Goal: Transaction & Acquisition: Purchase product/service

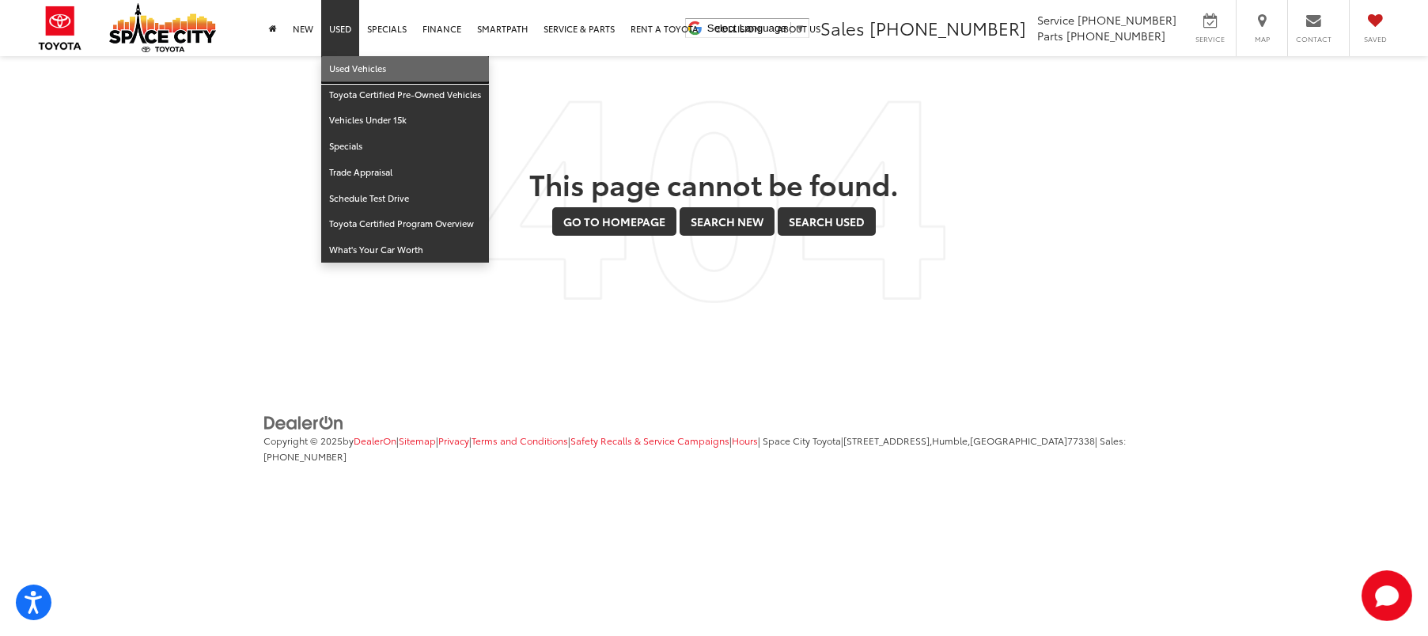
click at [347, 61] on link "Used Vehicles" at bounding box center [405, 69] width 168 height 26
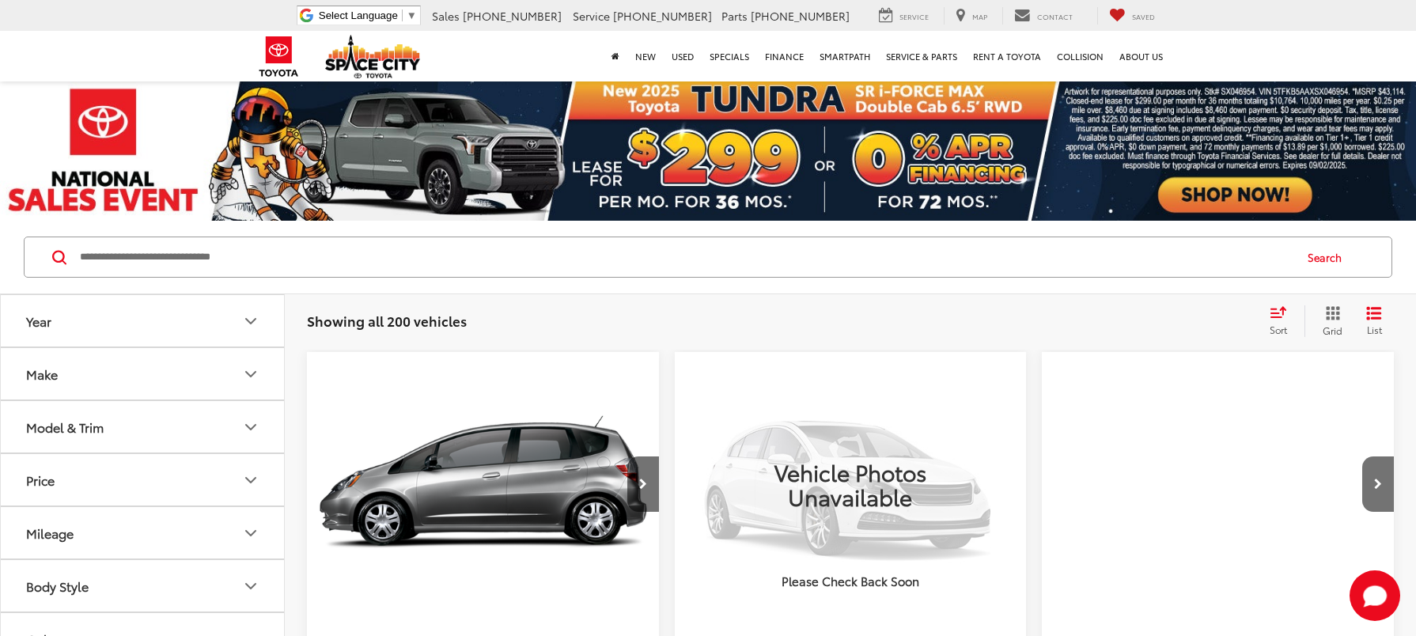
click at [350, 239] on input "Search by Make, Model, or Keyword" at bounding box center [685, 257] width 1214 height 38
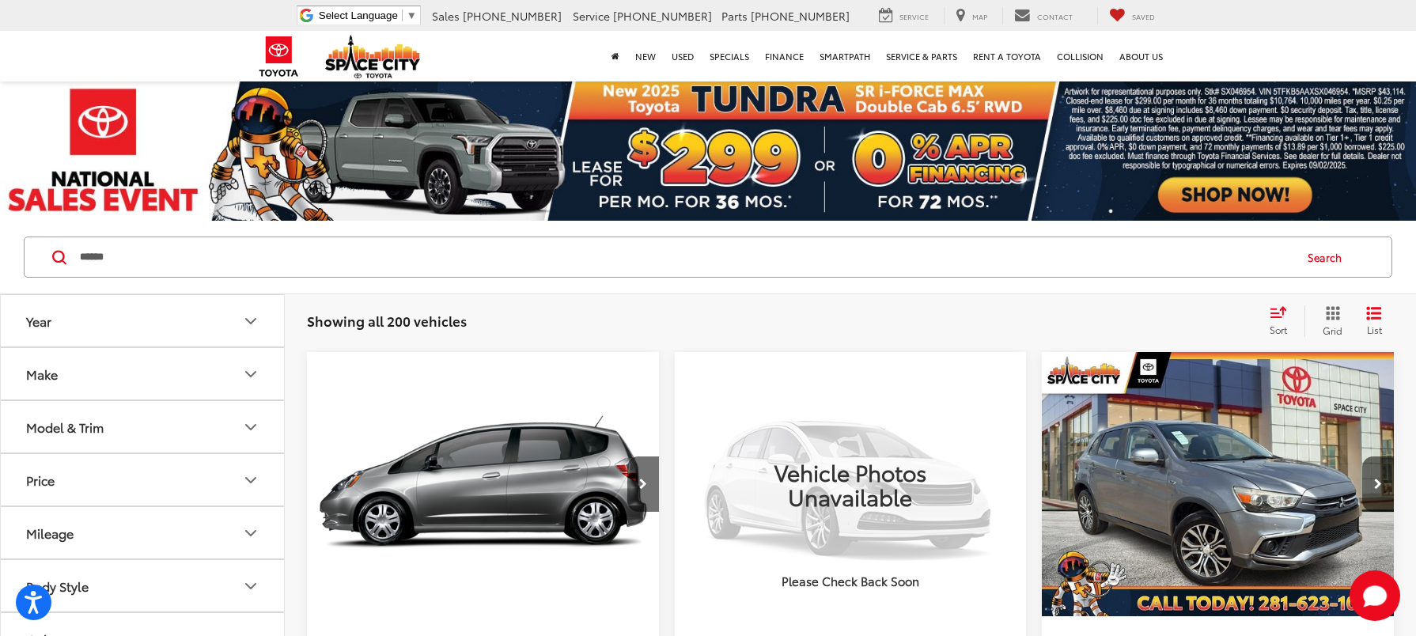
type input "******"
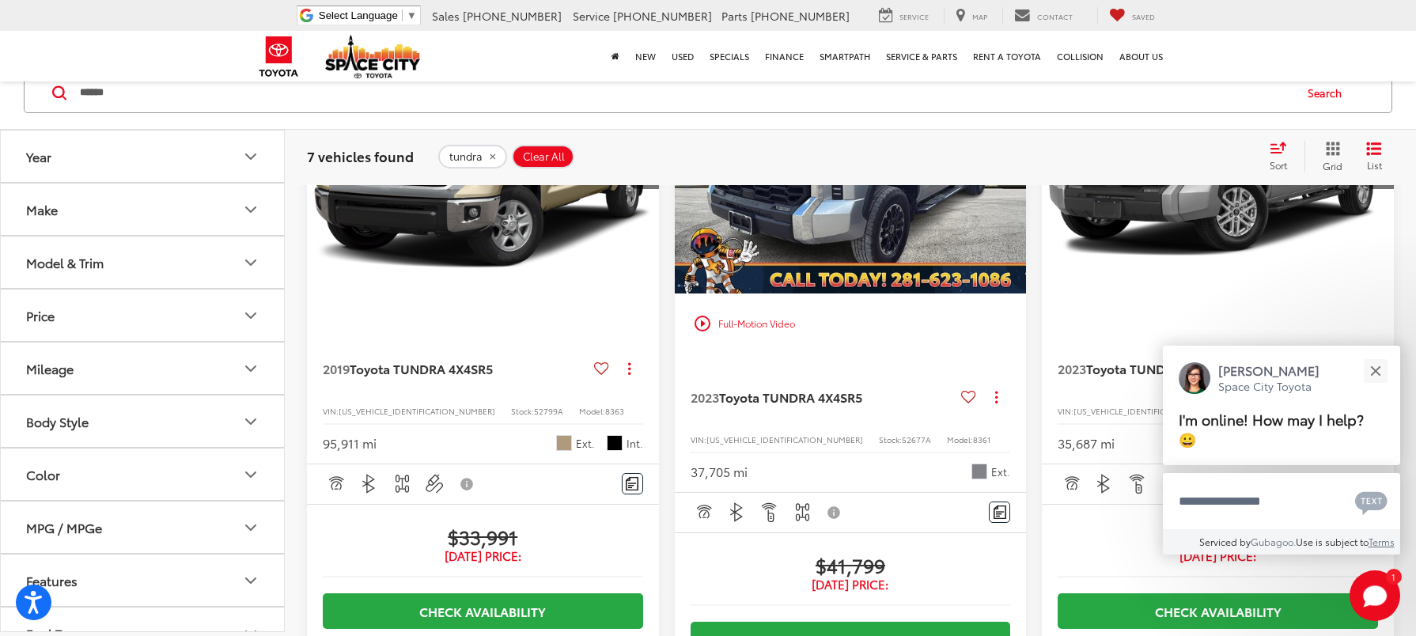
scroll to position [1266, 0]
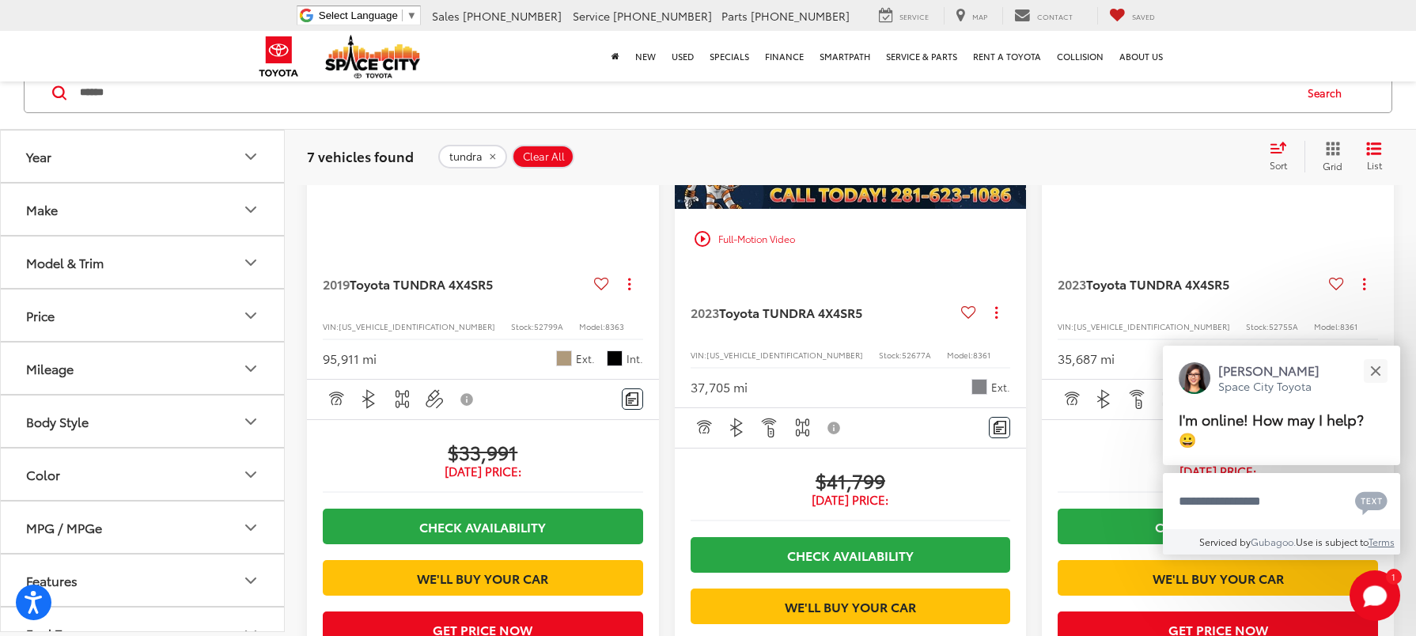
click at [866, 504] on span "[DATE] Price:" at bounding box center [851, 500] width 320 height 16
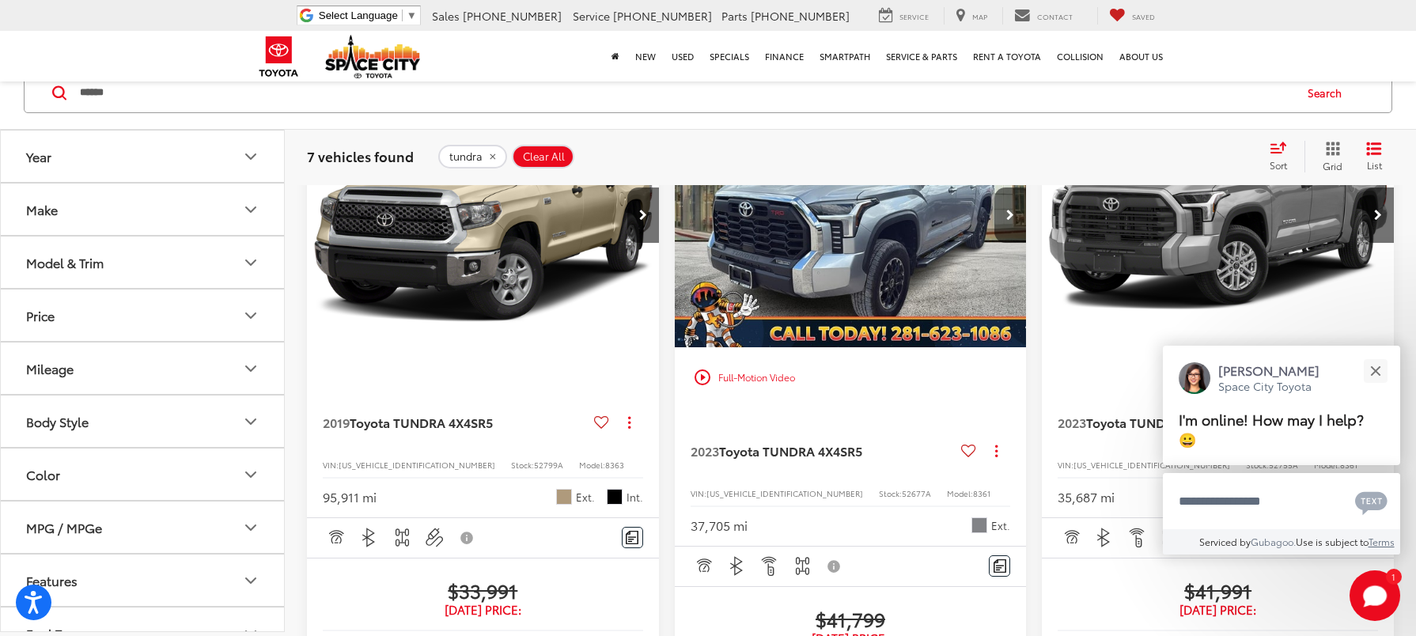
scroll to position [1108, 0]
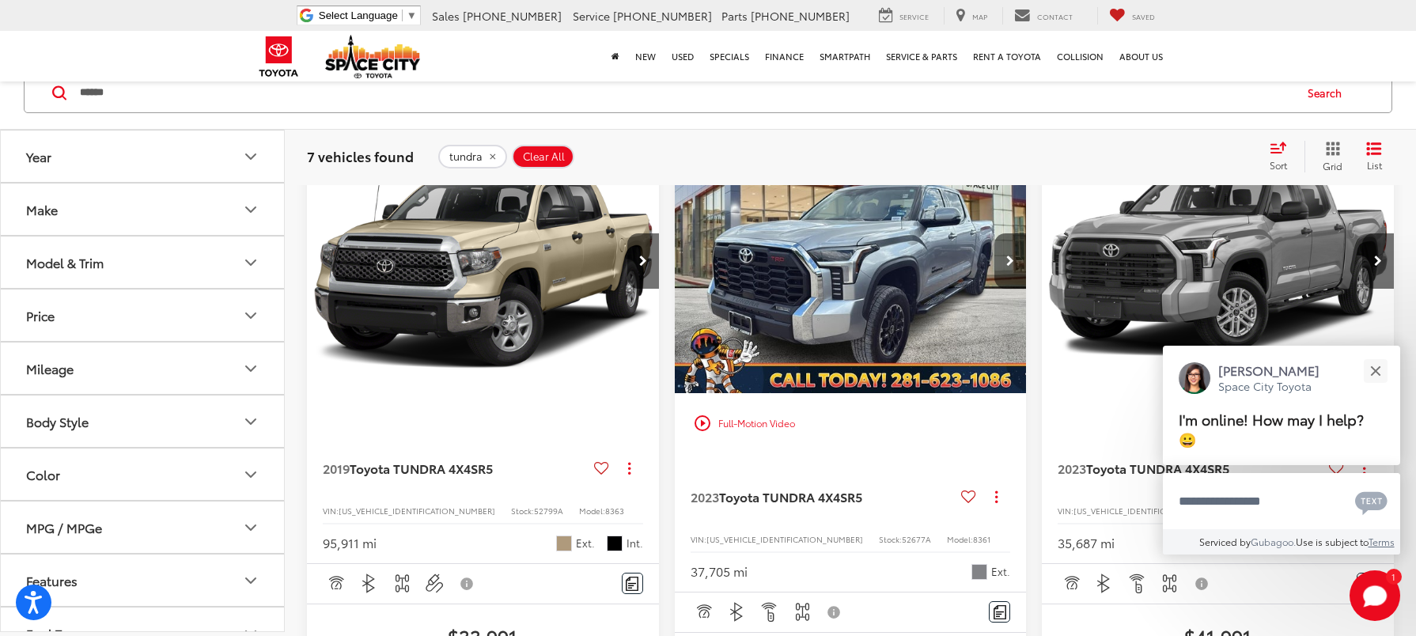
click at [829, 280] on img "2023 Toyota TUNDRA 4X4 SR5 0" at bounding box center [851, 262] width 354 height 266
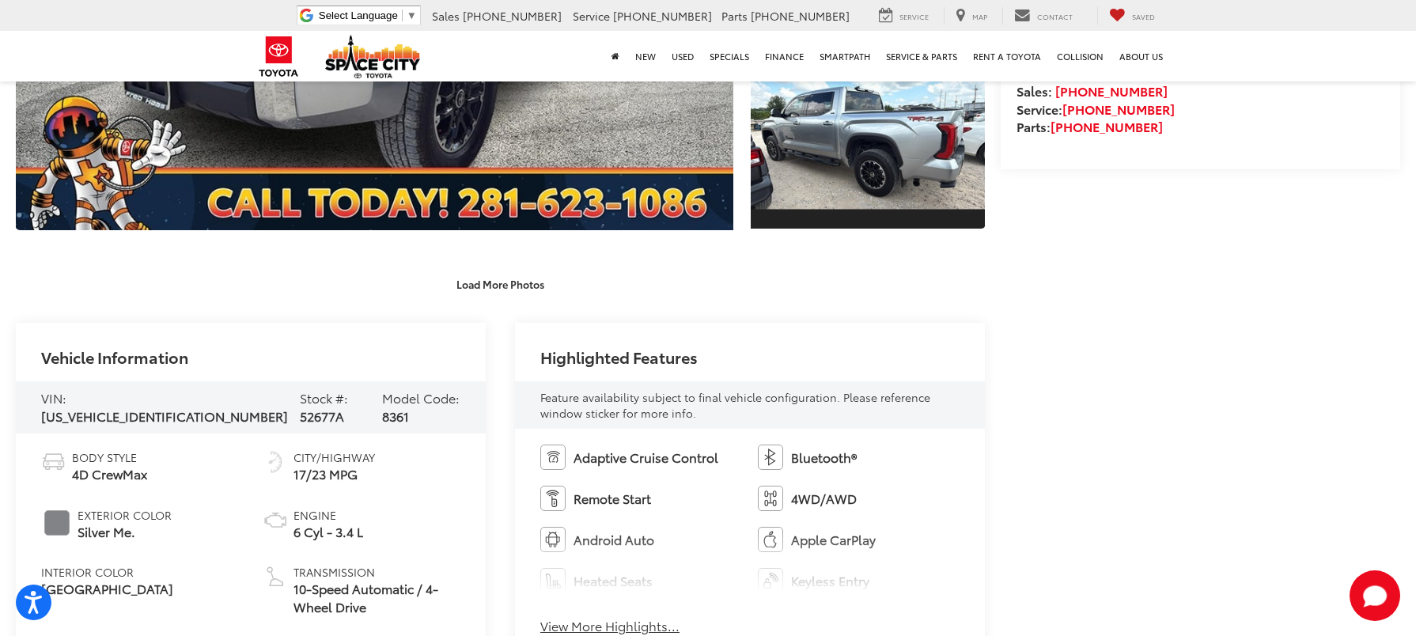
scroll to position [316, 0]
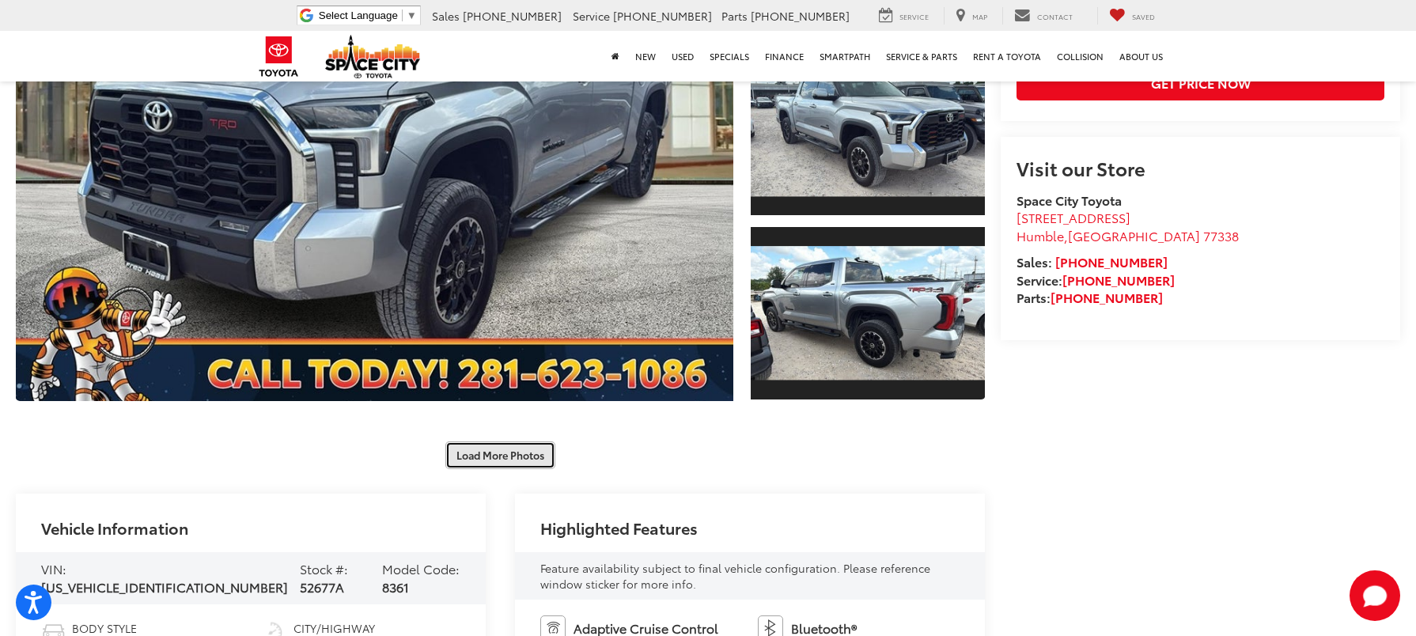
click at [504, 441] on button "Load More Photos" at bounding box center [500, 455] width 110 height 28
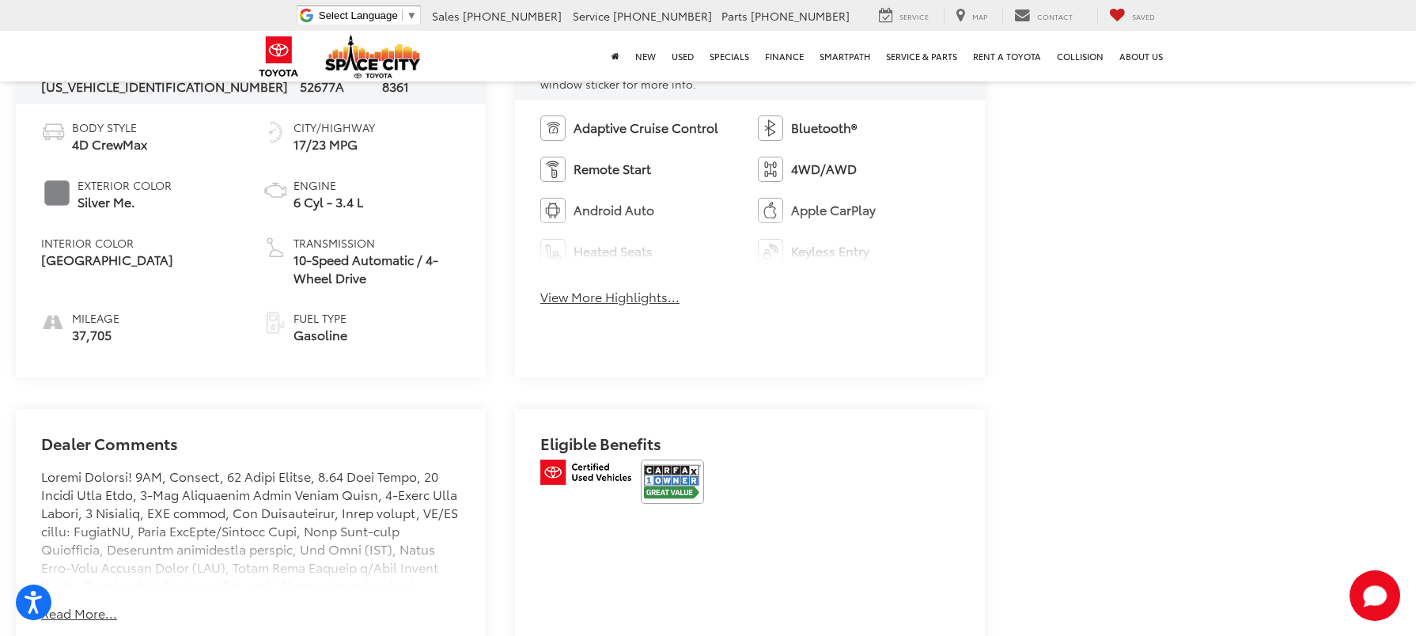
scroll to position [1582, 0]
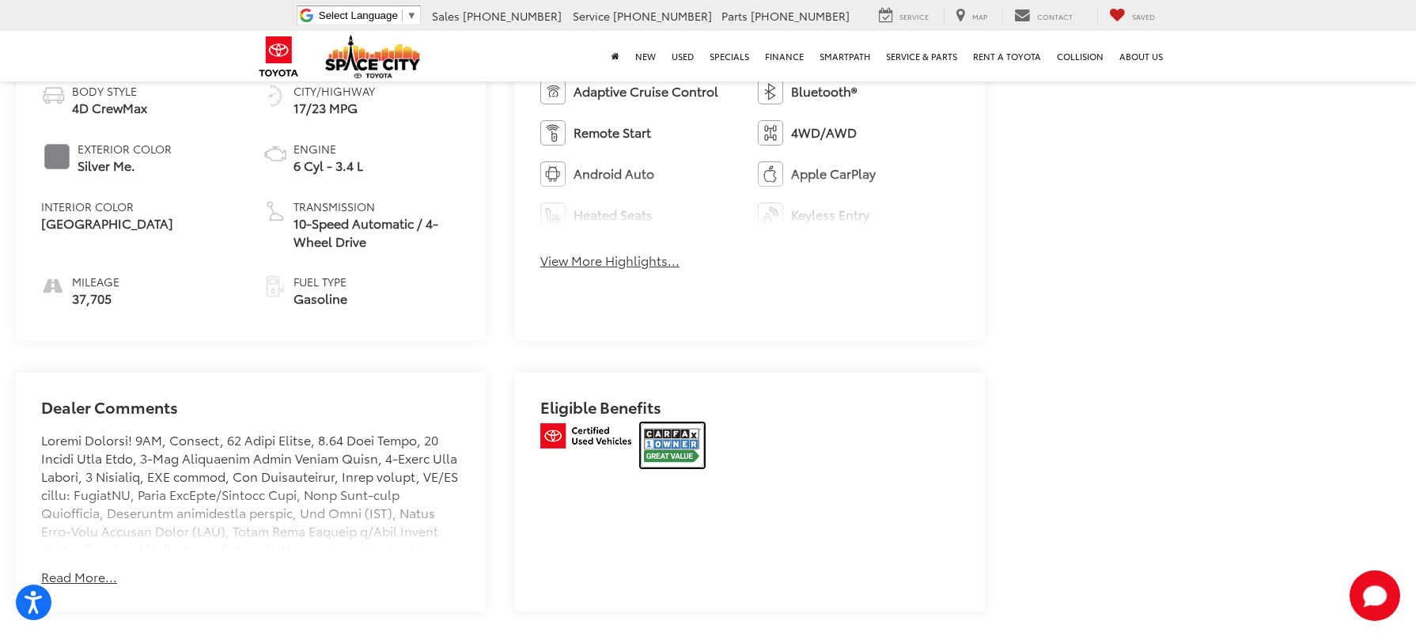
click at [668, 423] on img at bounding box center [672, 445] width 63 height 44
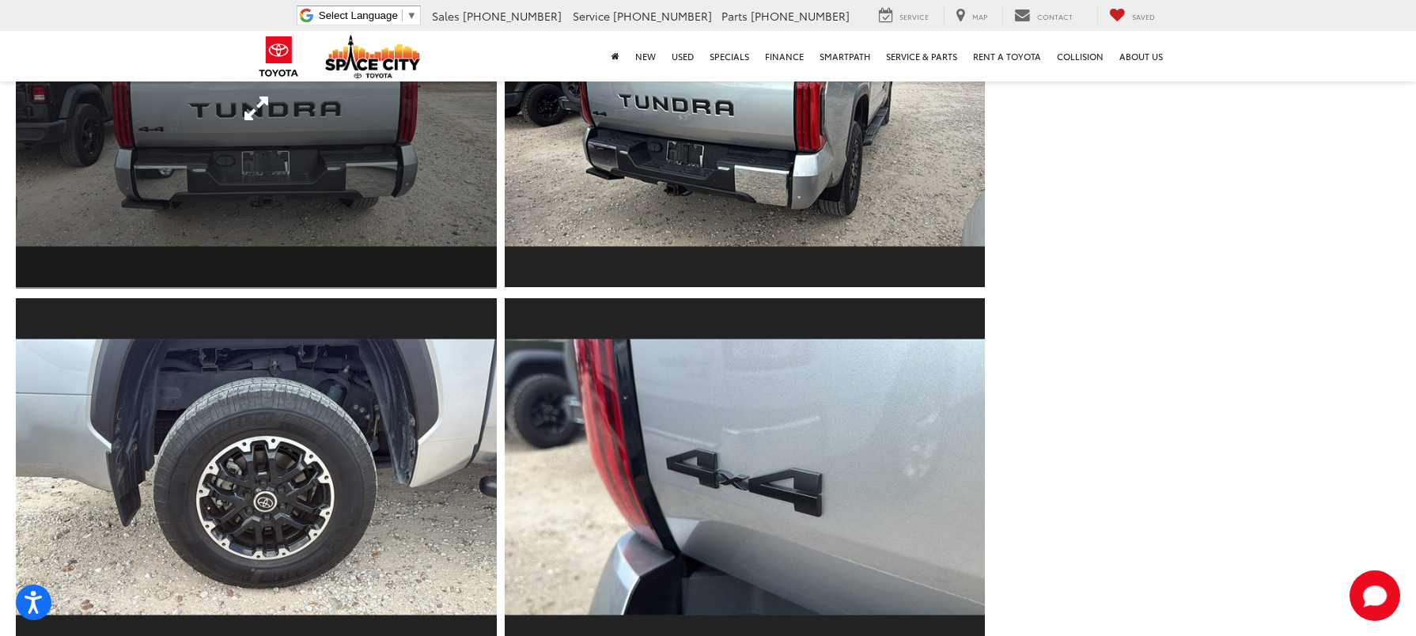
scroll to position [791, 0]
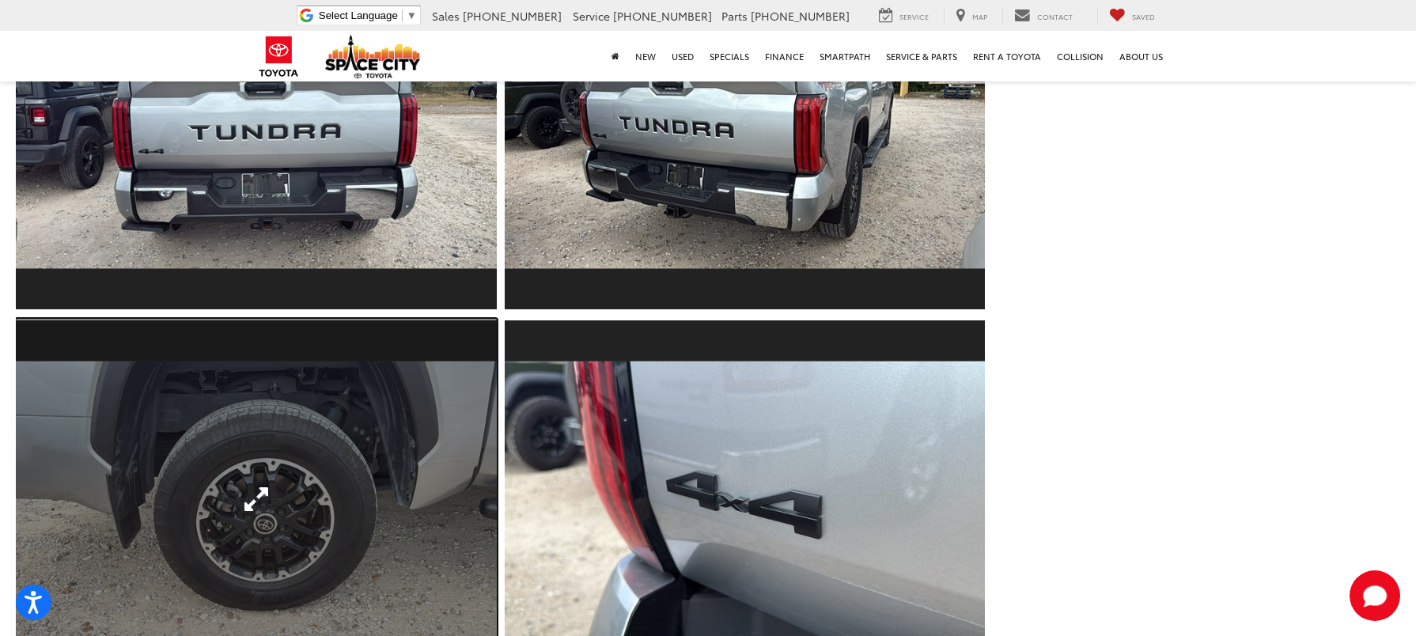
click at [256, 382] on link "Expand Photo 6" at bounding box center [256, 499] width 481 height 361
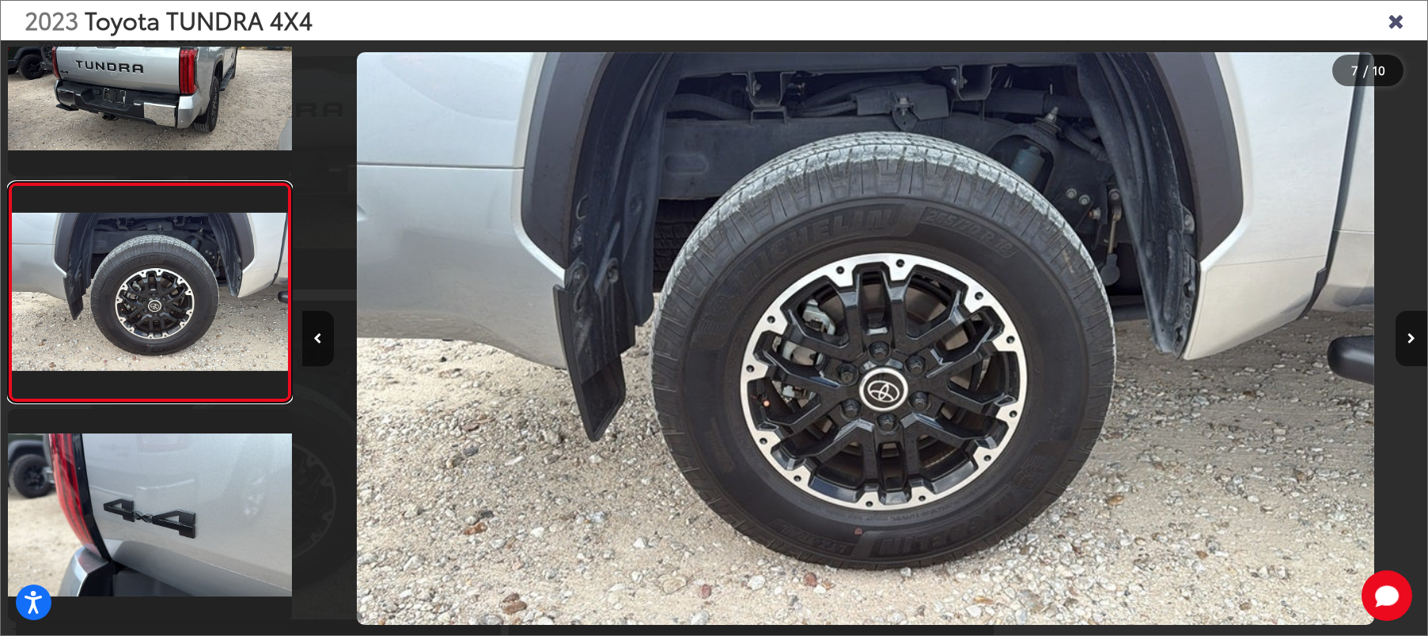
scroll to position [0, 6752]
click at [1408, 337] on icon "Next image" at bounding box center [1411, 338] width 8 height 11
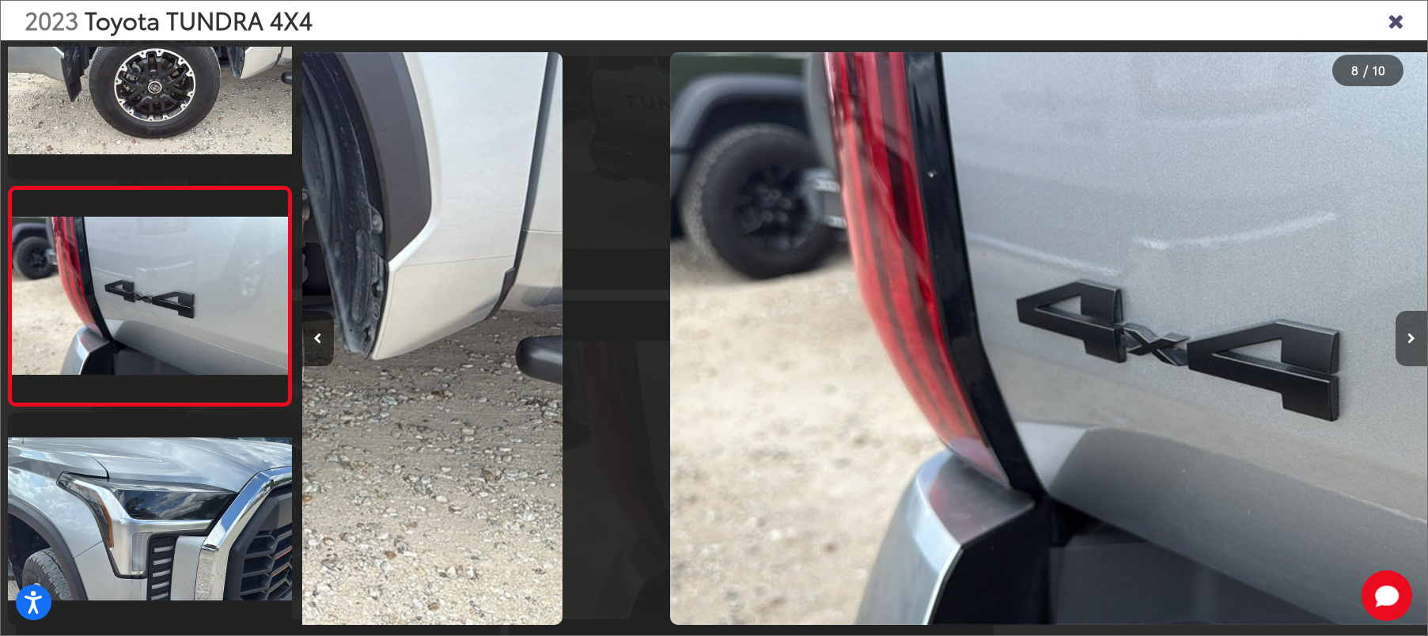
scroll to position [1400, 0]
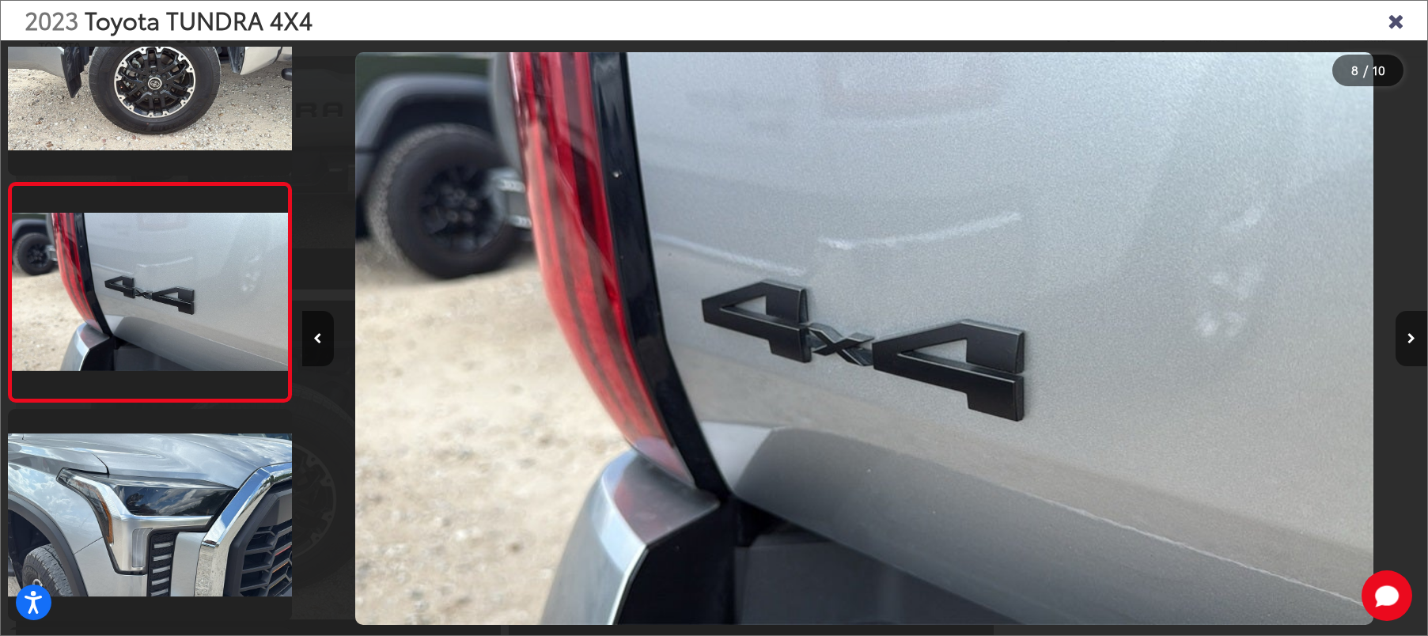
click at [1408, 337] on icon "Next image" at bounding box center [1411, 338] width 8 height 11
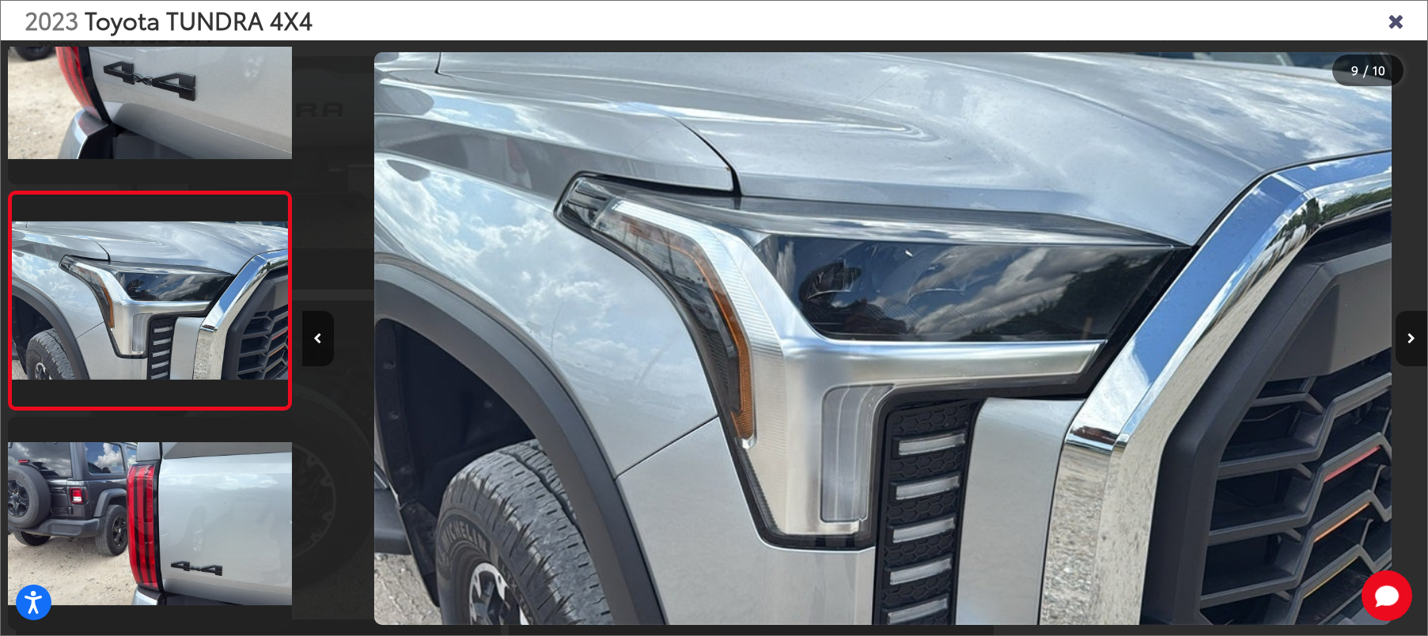
scroll to position [0, 9003]
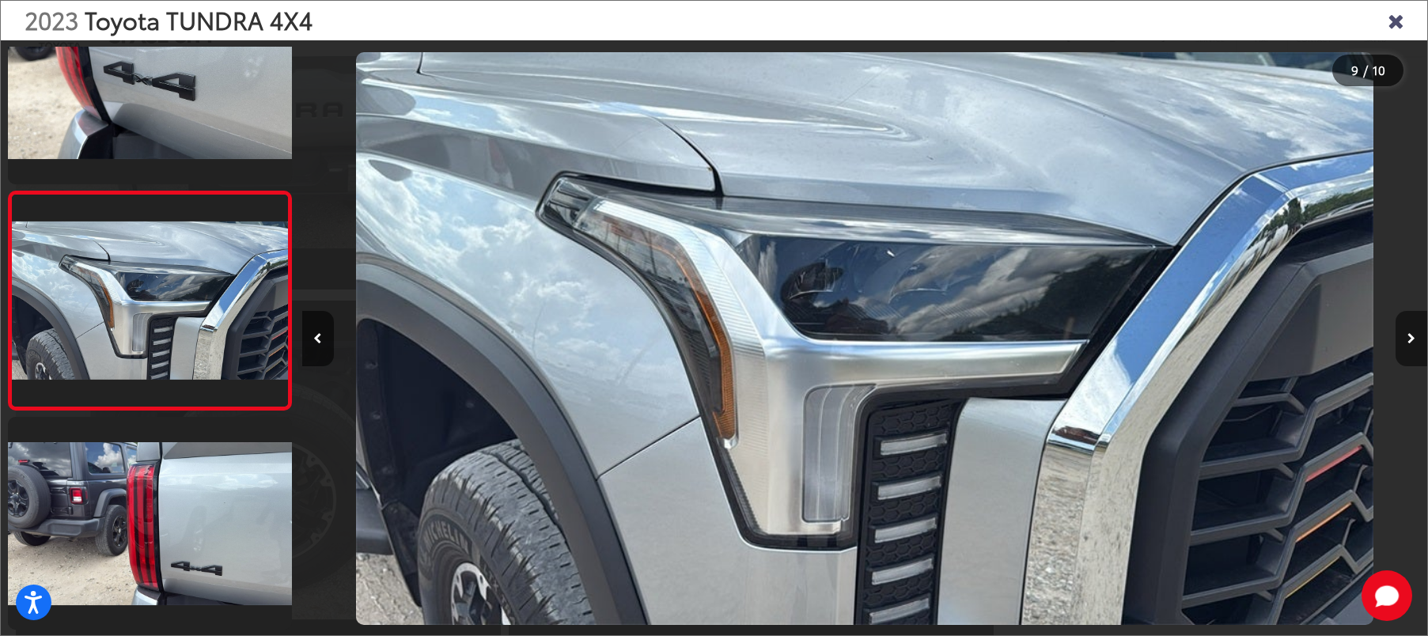
click at [1408, 337] on icon "Next image" at bounding box center [1411, 338] width 8 height 11
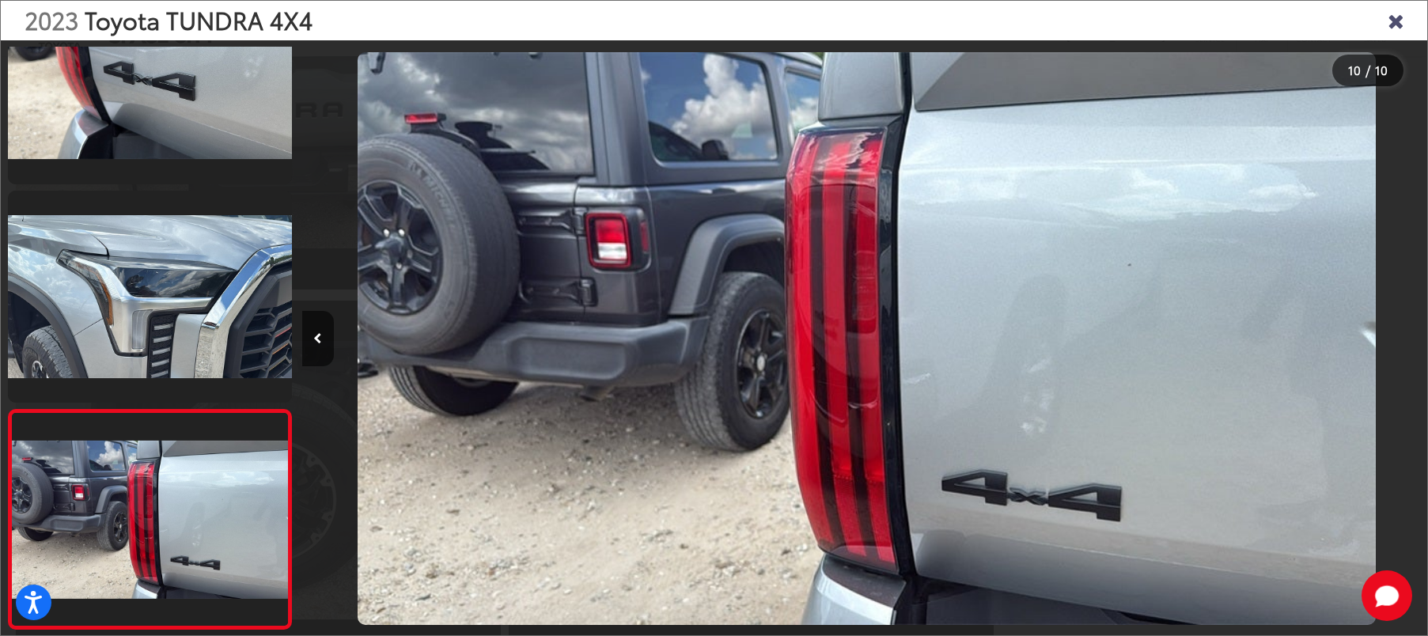
scroll to position [0, 10128]
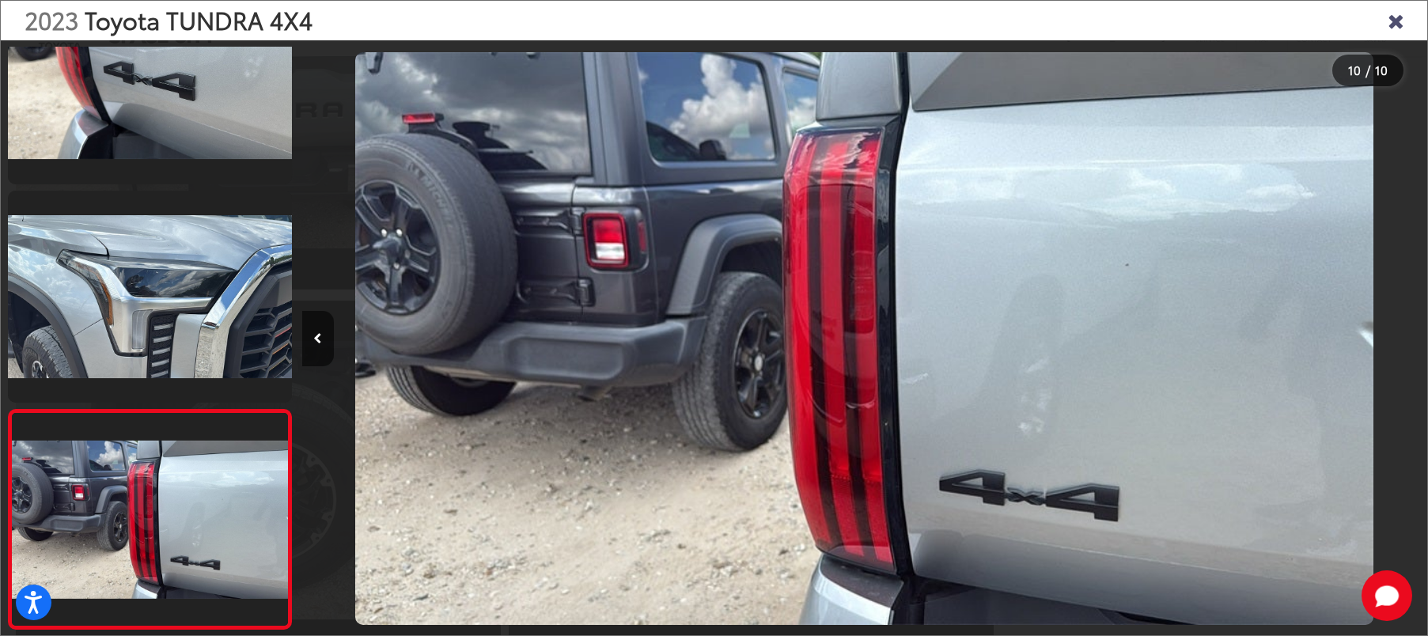
click at [1408, 337] on div at bounding box center [1287, 338] width 282 height 597
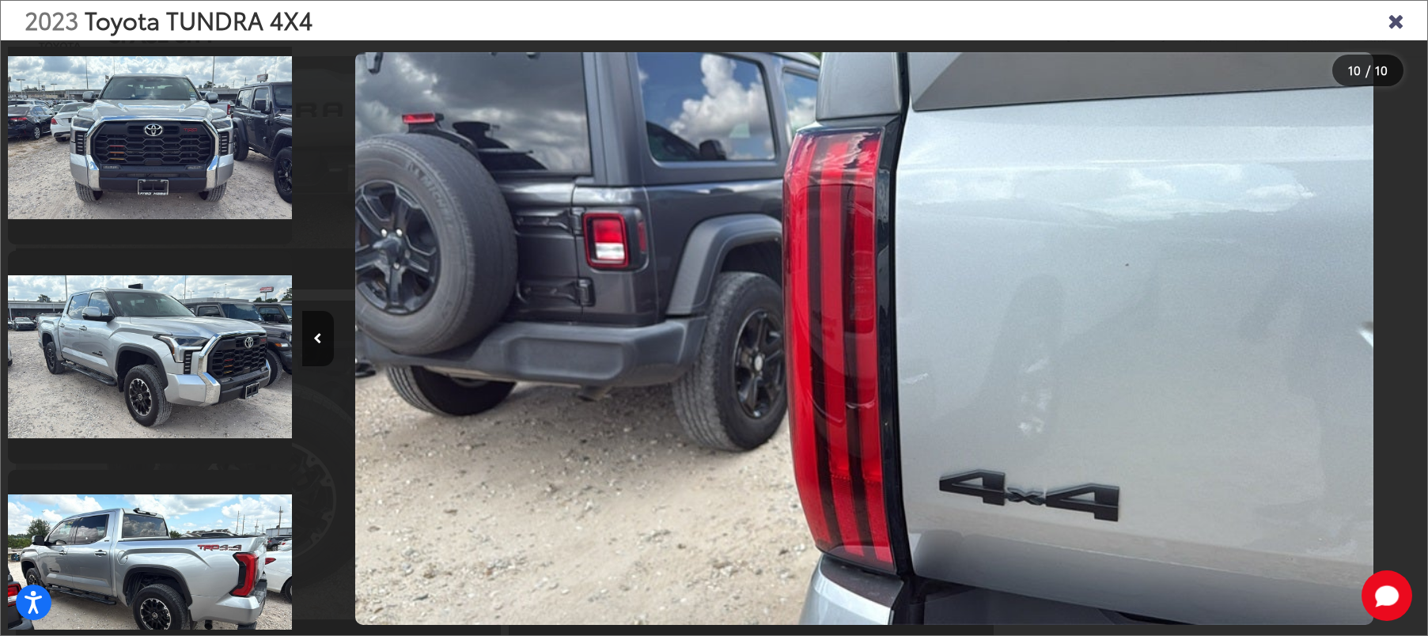
scroll to position [0, 0]
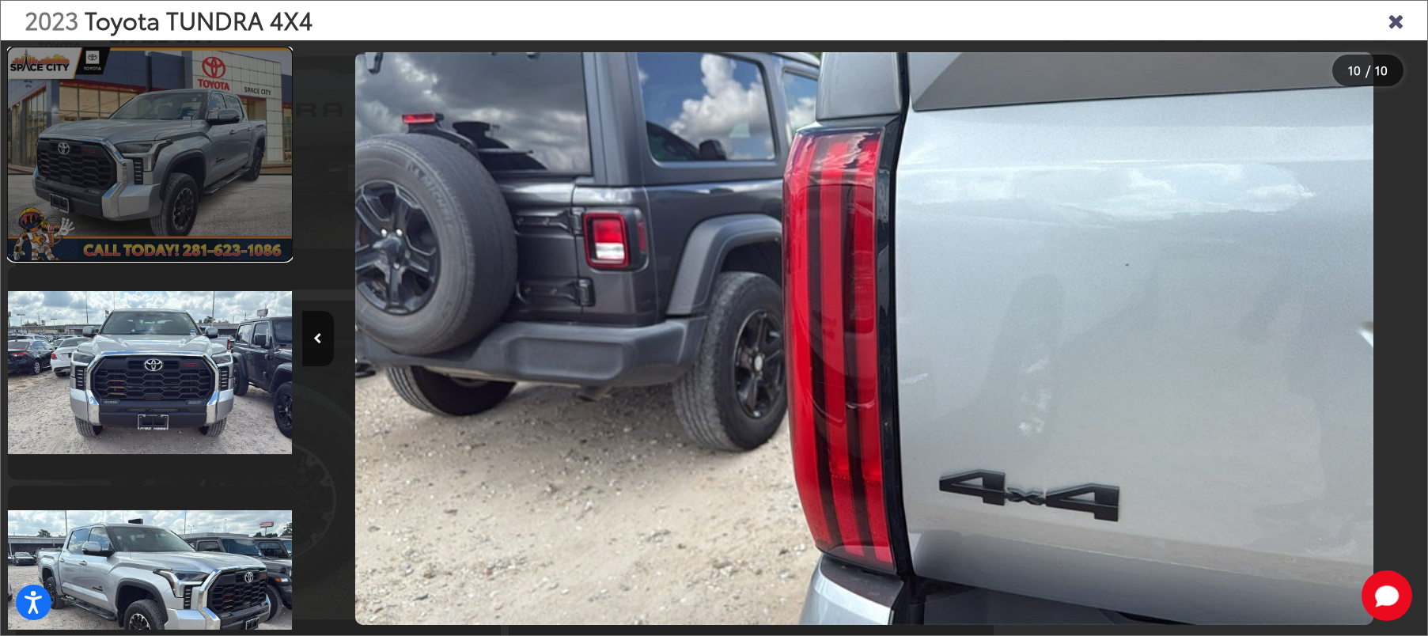
click at [192, 189] on link at bounding box center [150, 153] width 284 height 213
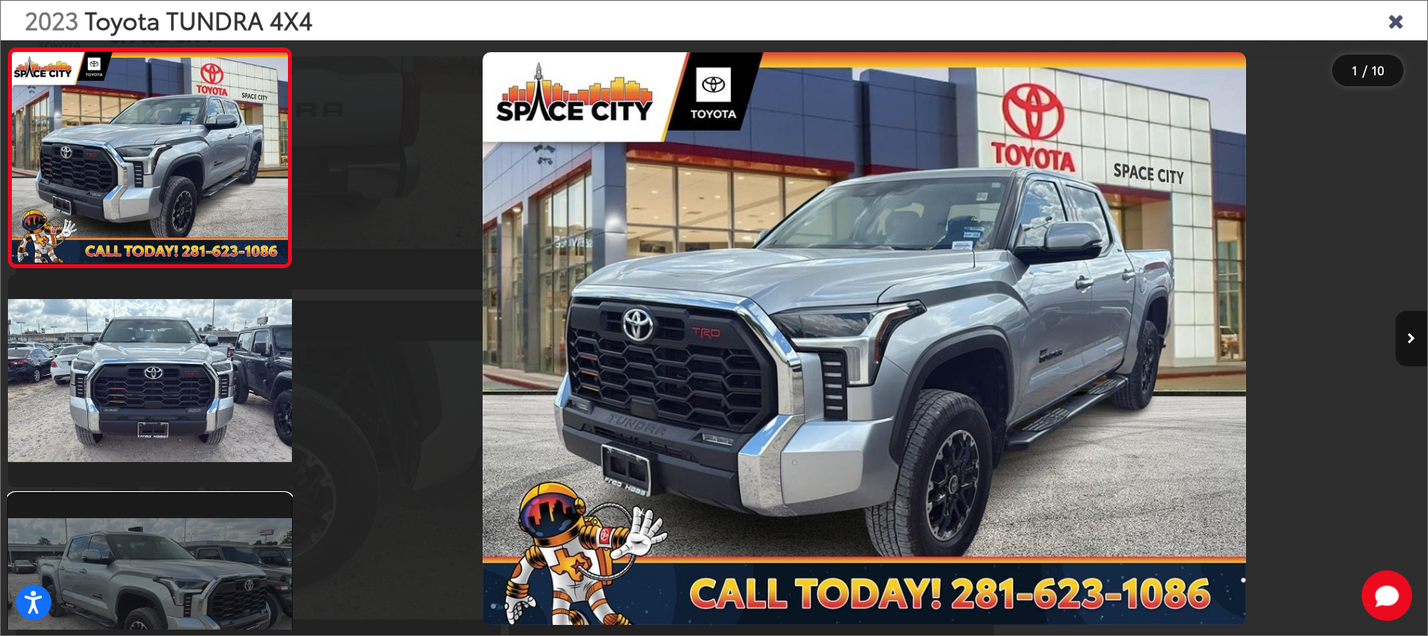
click at [132, 559] on link at bounding box center [150, 600] width 284 height 213
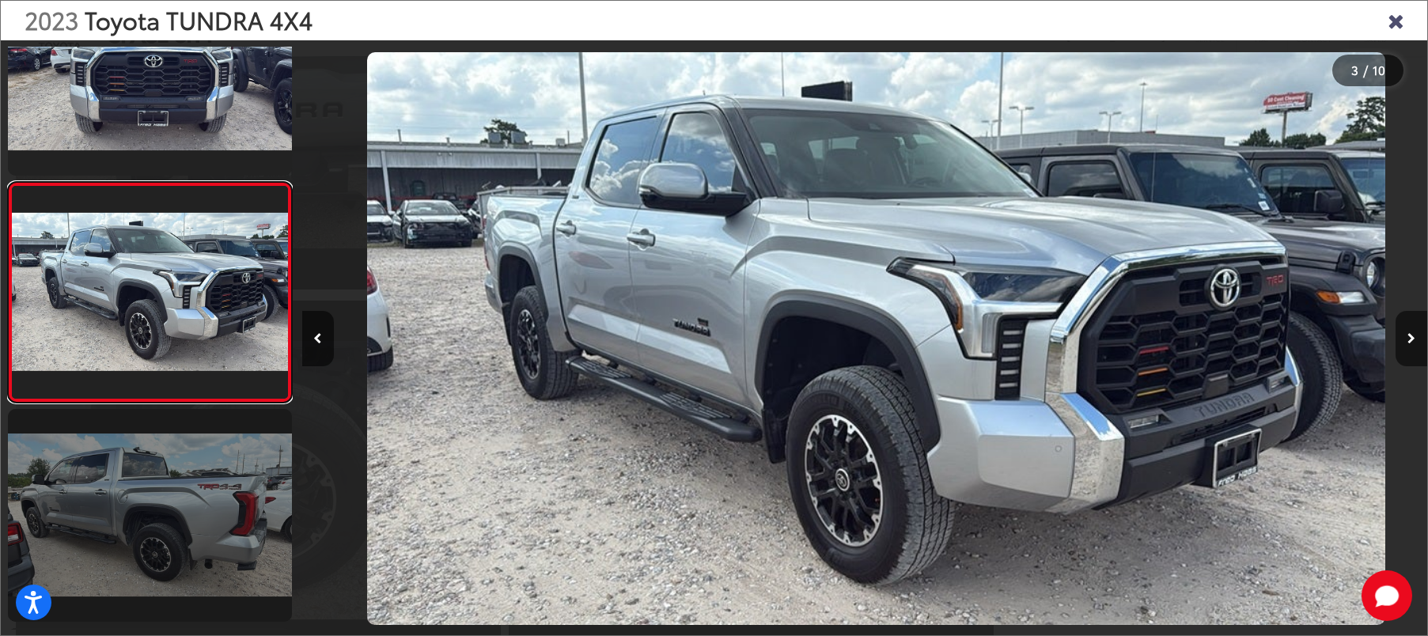
scroll to position [0, 2251]
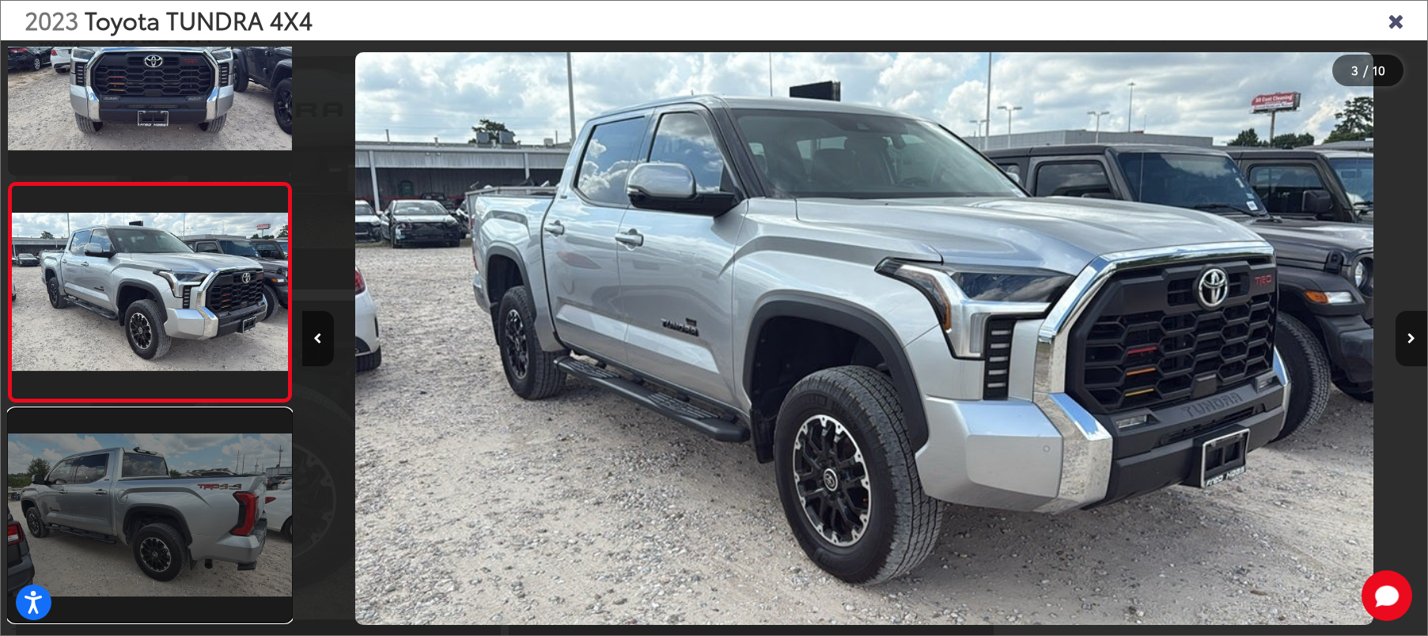
click at [191, 479] on link at bounding box center [150, 515] width 284 height 213
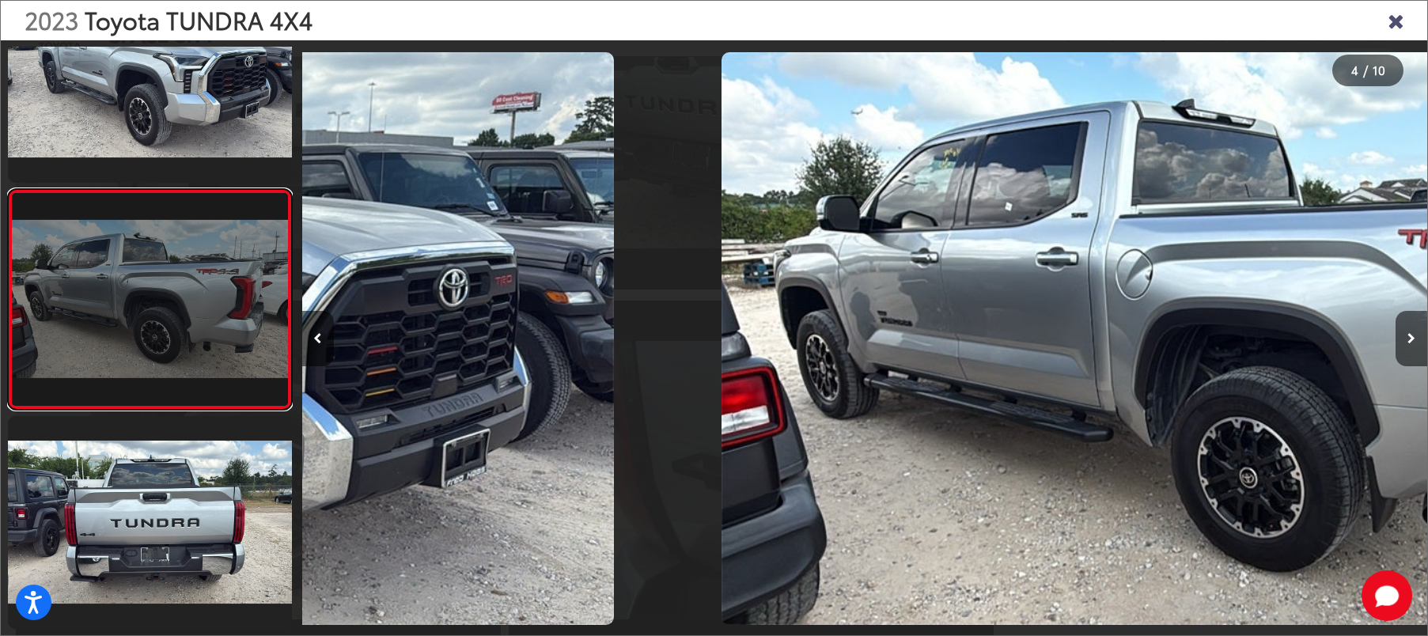
scroll to position [0, 0]
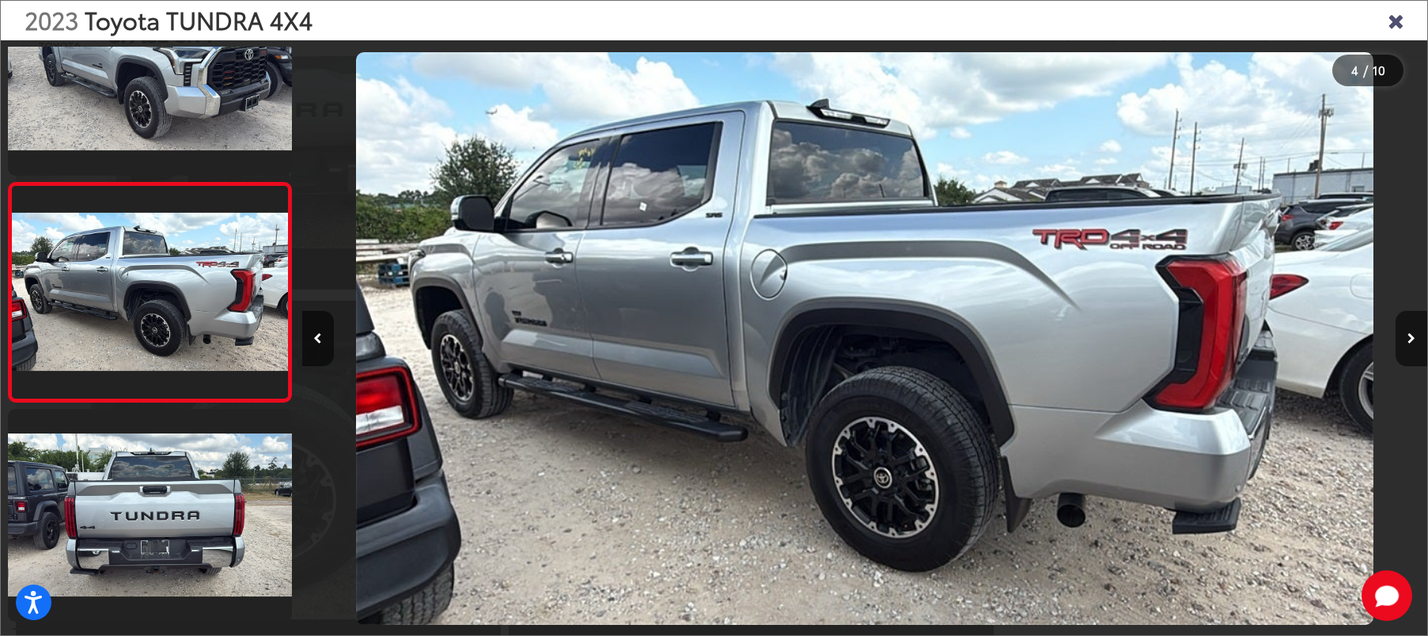
click at [1397, 21] on icon "Close gallery" at bounding box center [1396, 19] width 16 height 21
